Goal: Task Accomplishment & Management: Use online tool/utility

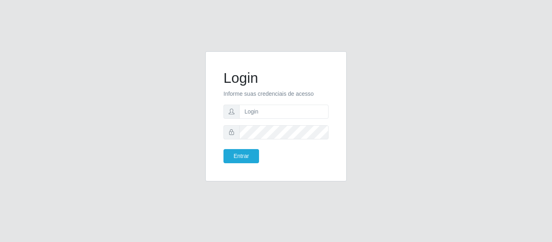
click at [283, 115] on input "text" at bounding box center [283, 112] width 89 height 14
type input "[PERSON_NAME][EMAIL_ADDRESS][DOMAIN_NAME]"
click at [224, 149] on button "Entrar" at bounding box center [242, 156] width 36 height 14
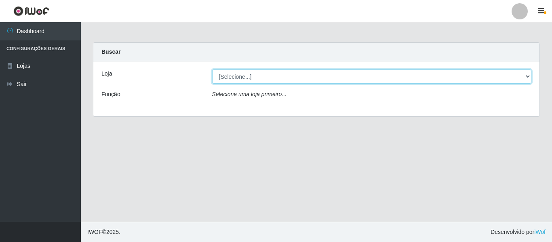
click at [524, 77] on select "[Selecione...] Hiper Queiroz - [GEOGRAPHIC_DATA]" at bounding box center [372, 77] width 320 height 14
select select "497"
click at [212, 70] on select "[Selecione...] Hiper Queiroz - [GEOGRAPHIC_DATA]" at bounding box center [372, 77] width 320 height 14
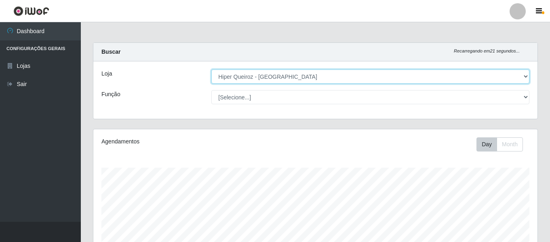
click at [528, 77] on select "[Selecione...] Hiper Queiroz - [GEOGRAPHIC_DATA]" at bounding box center [371, 77] width 318 height 14
click at [212, 70] on select "[Selecione...] Hiper Queiroz - [GEOGRAPHIC_DATA]" at bounding box center [371, 77] width 318 height 14
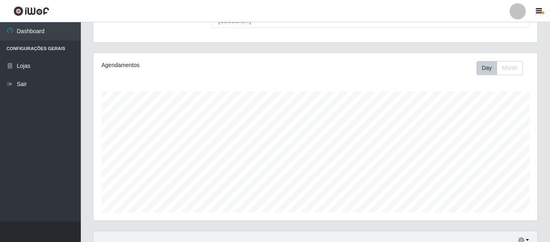
scroll to position [151, 0]
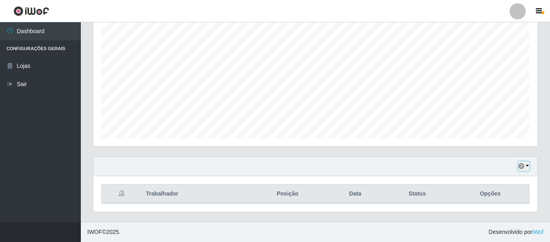
click at [529, 167] on button "button" at bounding box center [523, 166] width 11 height 9
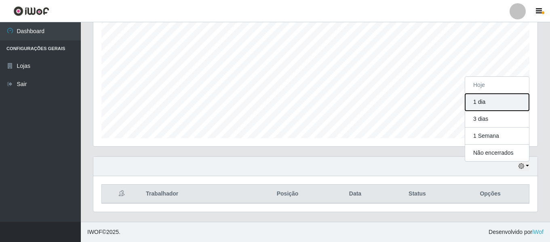
click at [487, 105] on button "1 dia" at bounding box center [497, 102] width 64 height 17
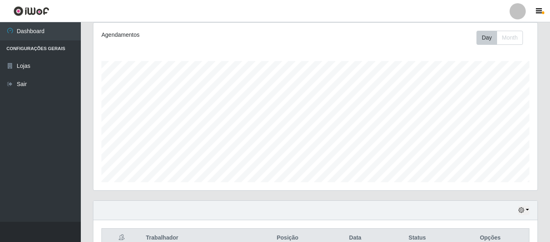
scroll to position [30, 0]
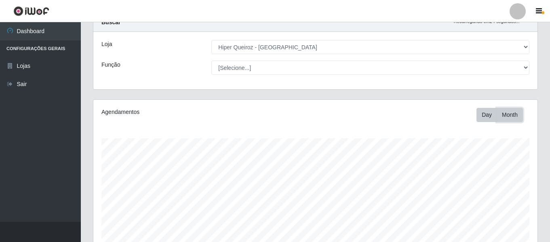
click at [510, 110] on button "Month" at bounding box center [510, 115] width 26 height 14
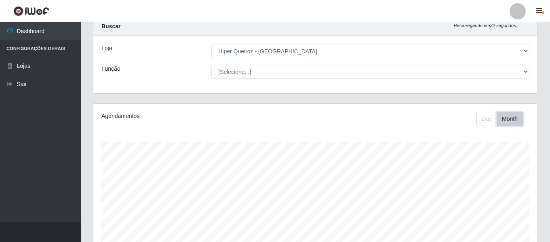
scroll to position [0, 0]
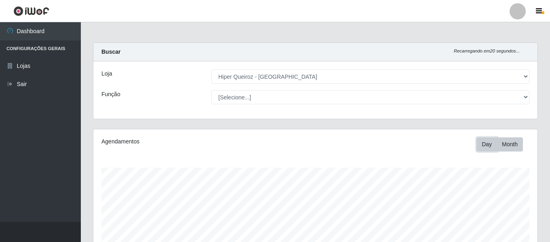
click at [495, 146] on button "Day" at bounding box center [487, 144] width 21 height 14
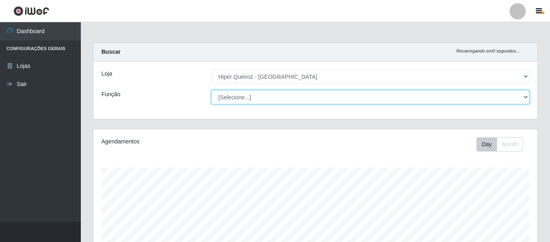
click at [267, 101] on select "[Selecione...] ASG ASG + ASG ++ Embalador Embalador + Embalador ++ Operador de …" at bounding box center [371, 97] width 318 height 14
